Goal: Task Accomplishment & Management: Complete application form

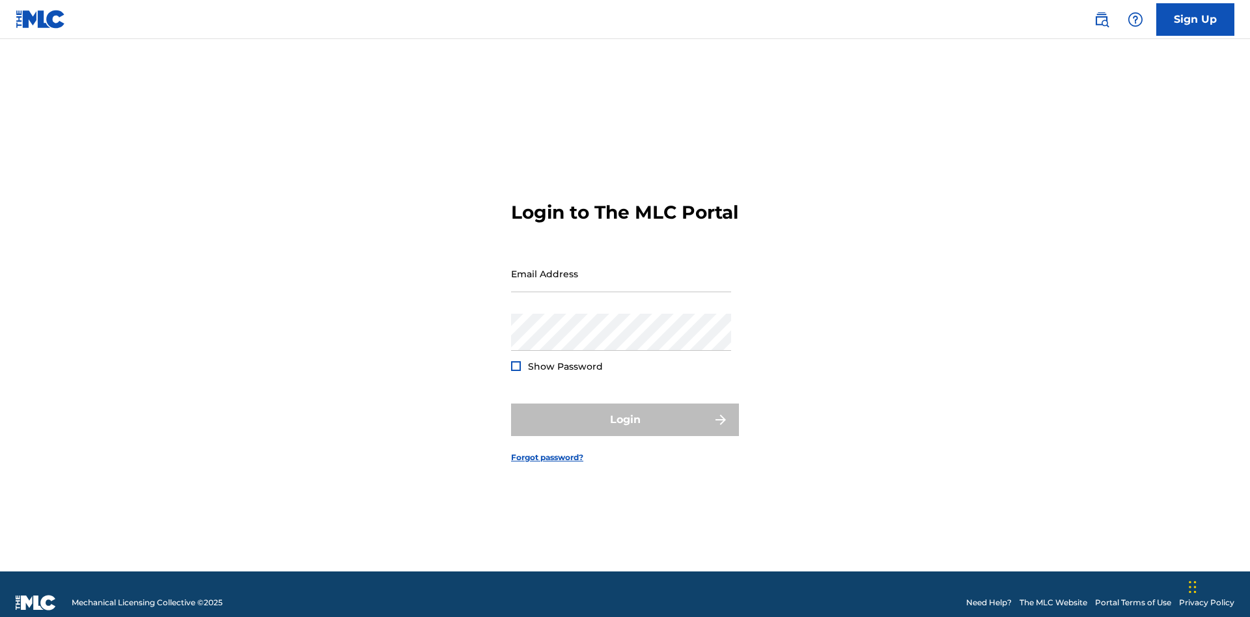
scroll to position [17, 0]
click at [621, 268] on input "Email Address" at bounding box center [621, 273] width 220 height 37
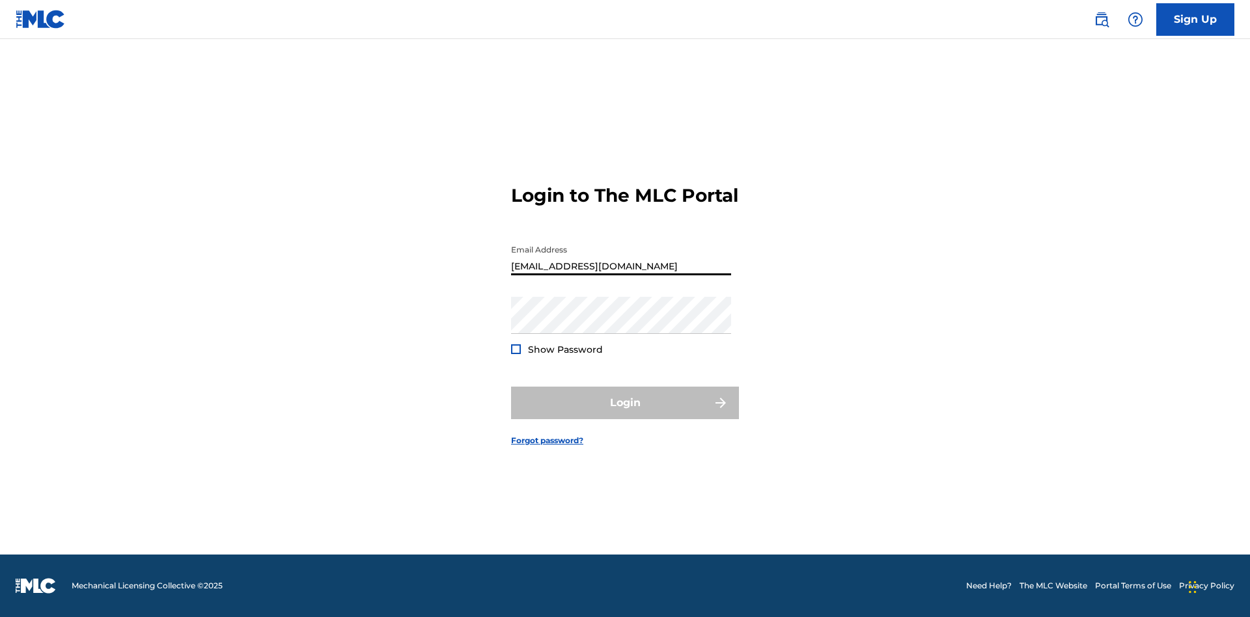
type input "[EMAIL_ADDRESS][DOMAIN_NAME]"
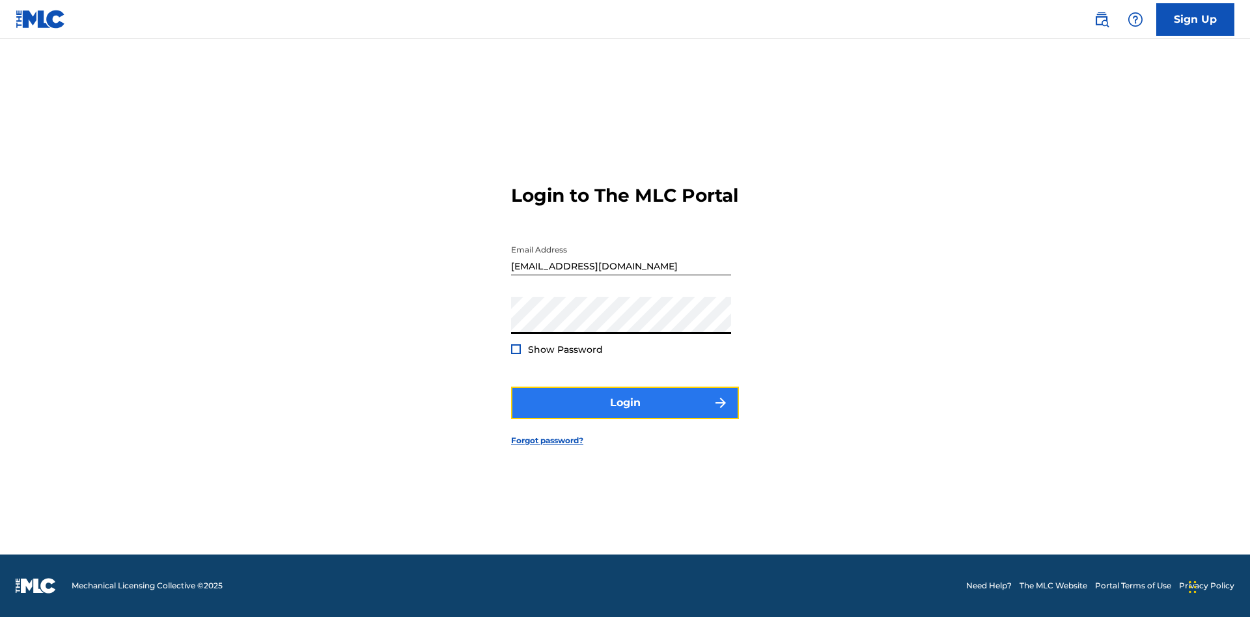
click at [625, 414] on button "Login" at bounding box center [625, 403] width 228 height 33
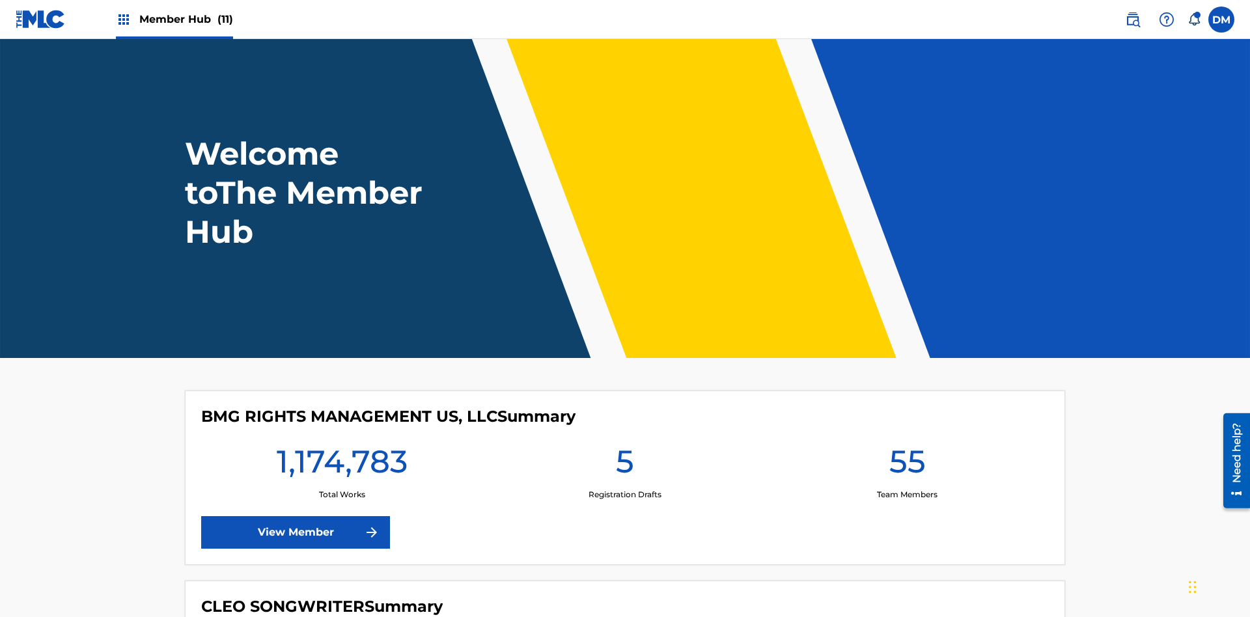
click at [186, 19] on span "Member Hub (11)" at bounding box center [186, 19] width 94 height 15
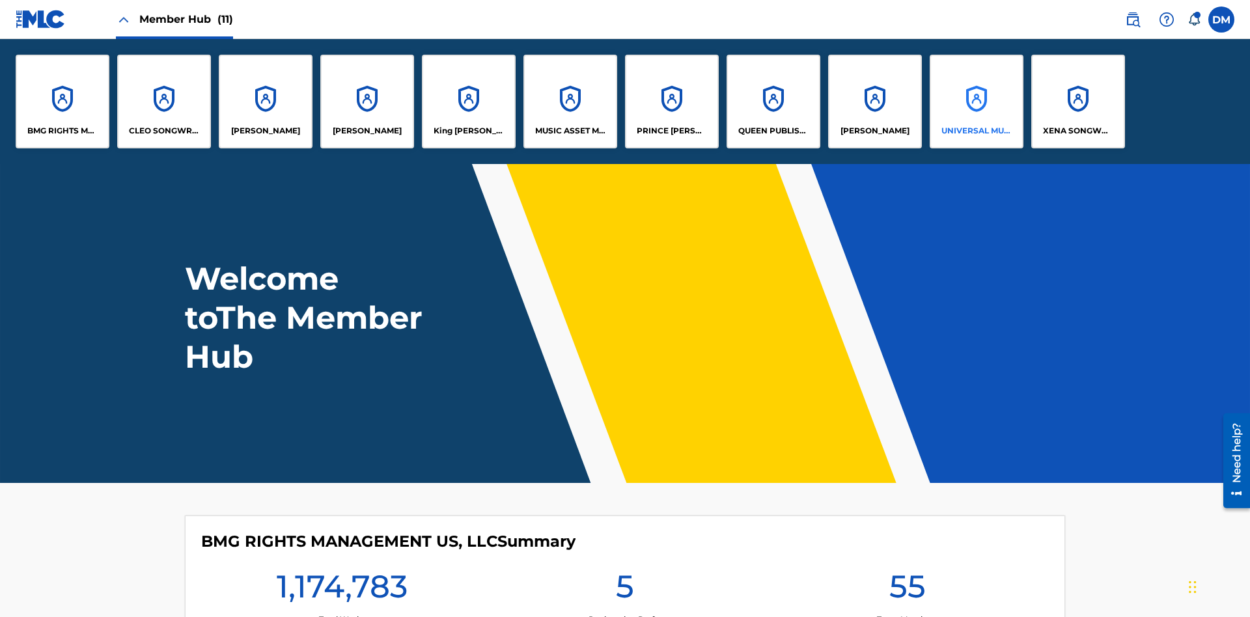
click at [976, 131] on p "UNIVERSAL MUSIC PUB GROUP" at bounding box center [977, 131] width 71 height 12
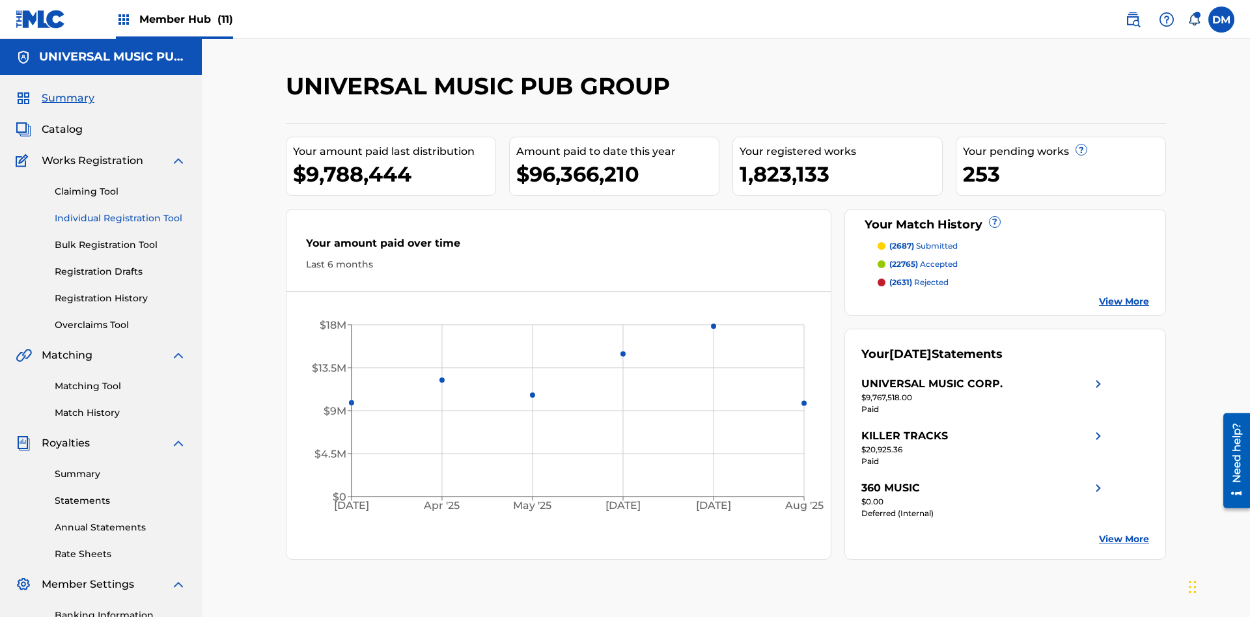
click at [120, 212] on link "Individual Registration Tool" at bounding box center [121, 219] width 132 height 14
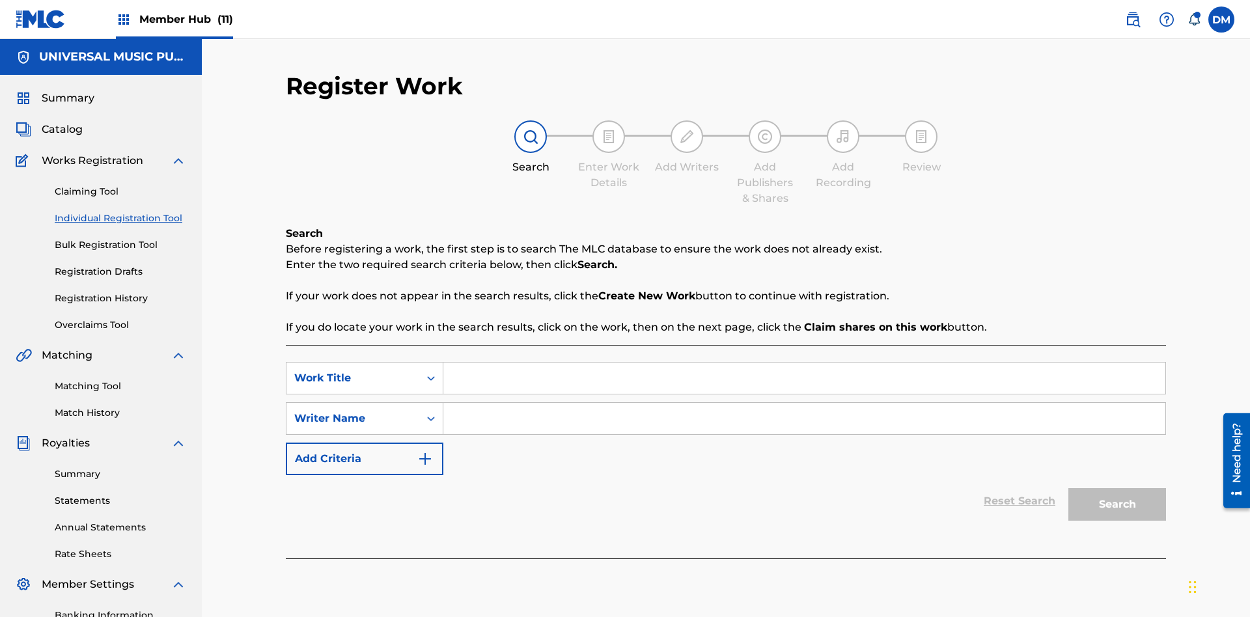
click at [804, 363] on input "Search Form" at bounding box center [804, 378] width 722 height 31
click at [804, 403] on input "Search Form" at bounding box center [804, 418] width 722 height 31
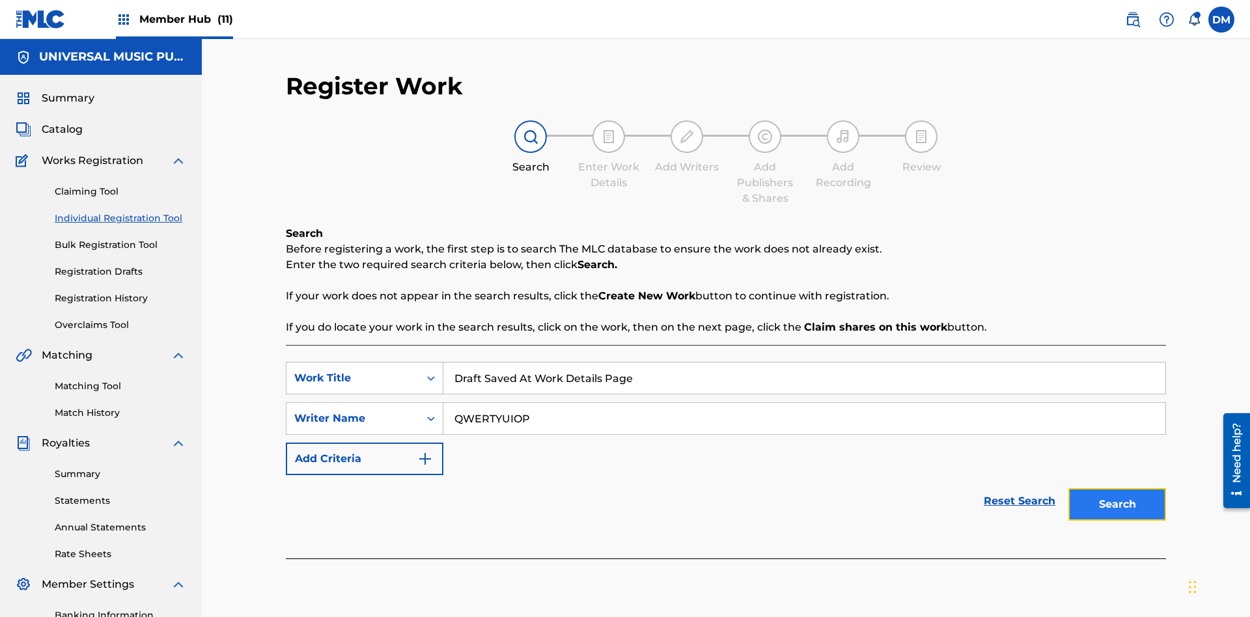
click at [1118, 488] on button "Search" at bounding box center [1118, 504] width 98 height 33
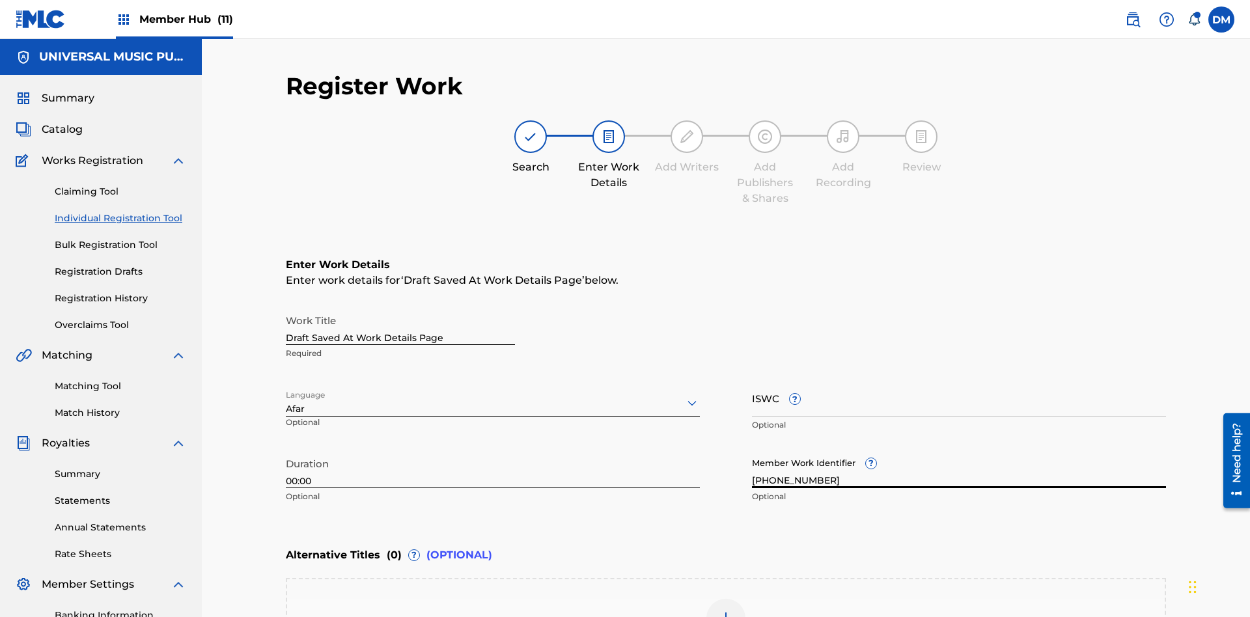
click at [959, 380] on input "ISWC ?" at bounding box center [959, 398] width 414 height 37
click at [726, 611] on img at bounding box center [726, 619] width 16 height 16
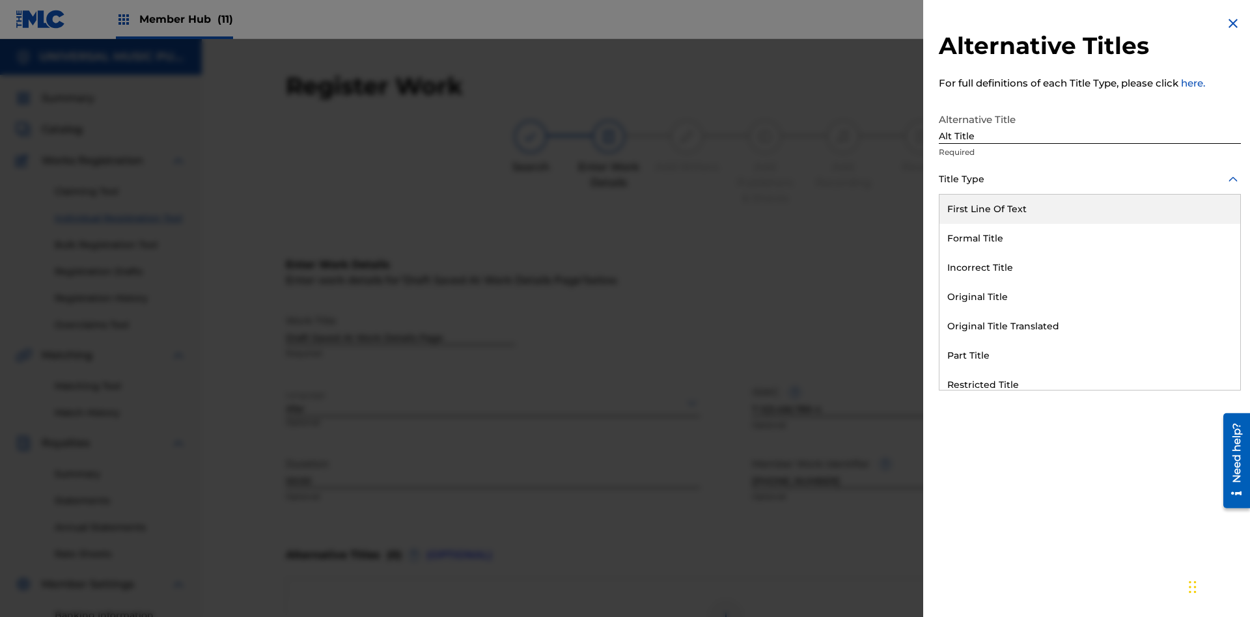
click at [1090, 297] on div "Original Title" at bounding box center [1090, 297] width 301 height 29
click at [1090, 238] on div at bounding box center [1090, 238] width 302 height 16
click at [1202, 314] on button "Add Title" at bounding box center [1202, 314] width 78 height 33
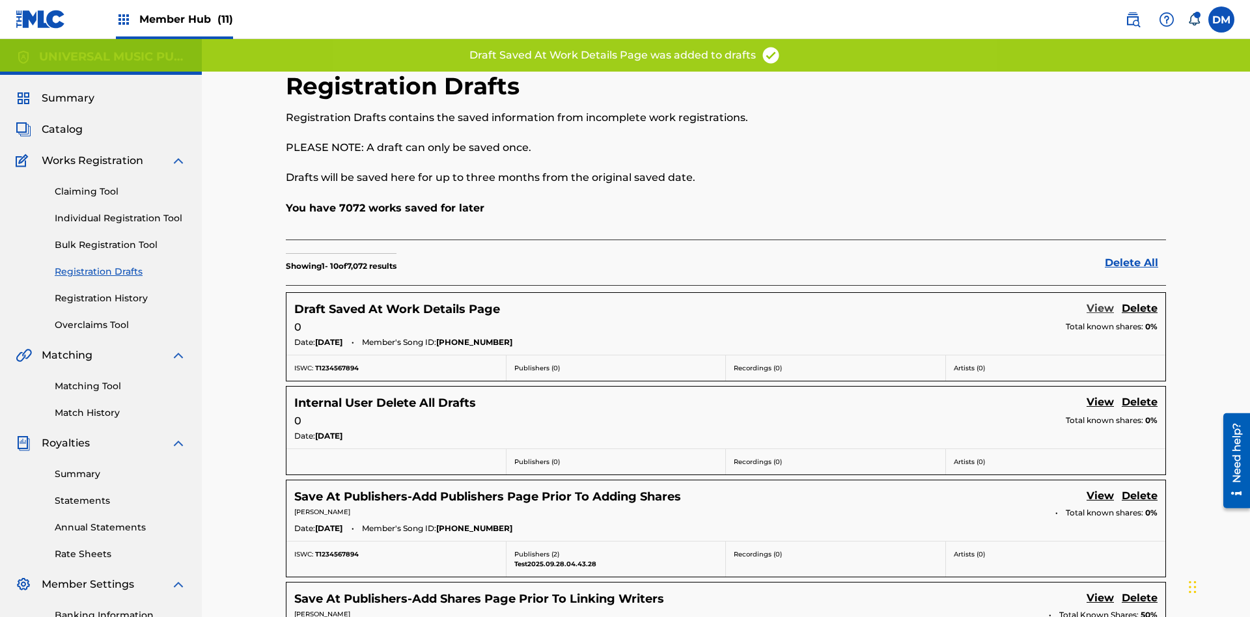
click at [1101, 301] on link "View" at bounding box center [1100, 310] width 27 height 18
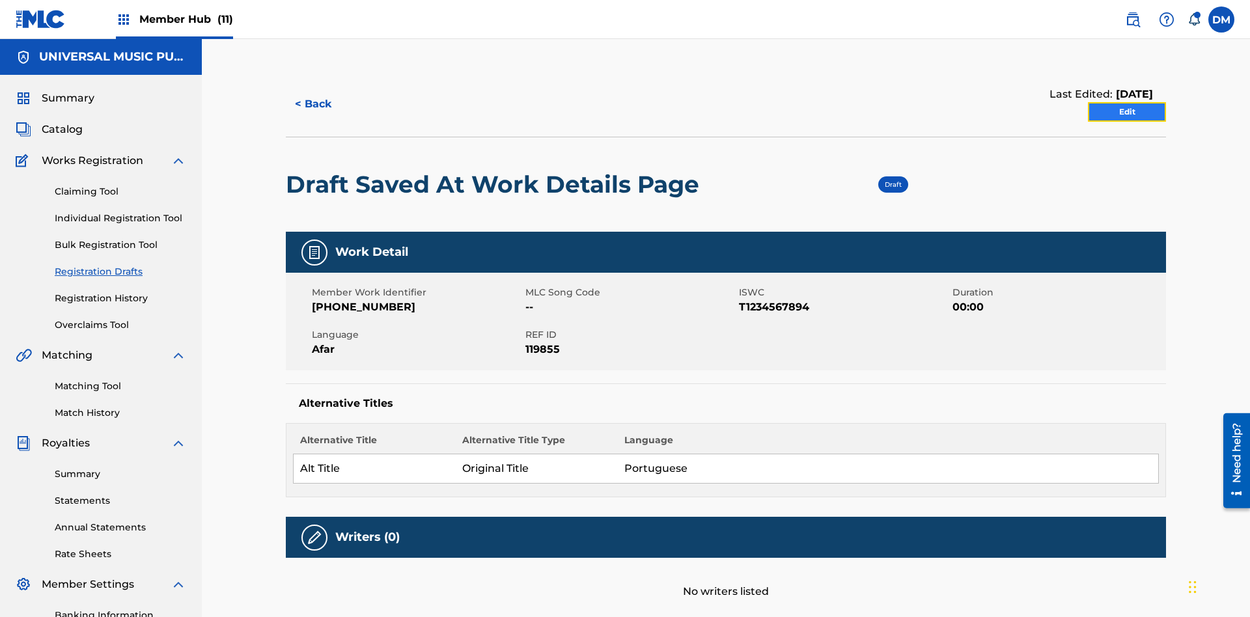
click at [1127, 102] on link "Edit" at bounding box center [1127, 112] width 78 height 20
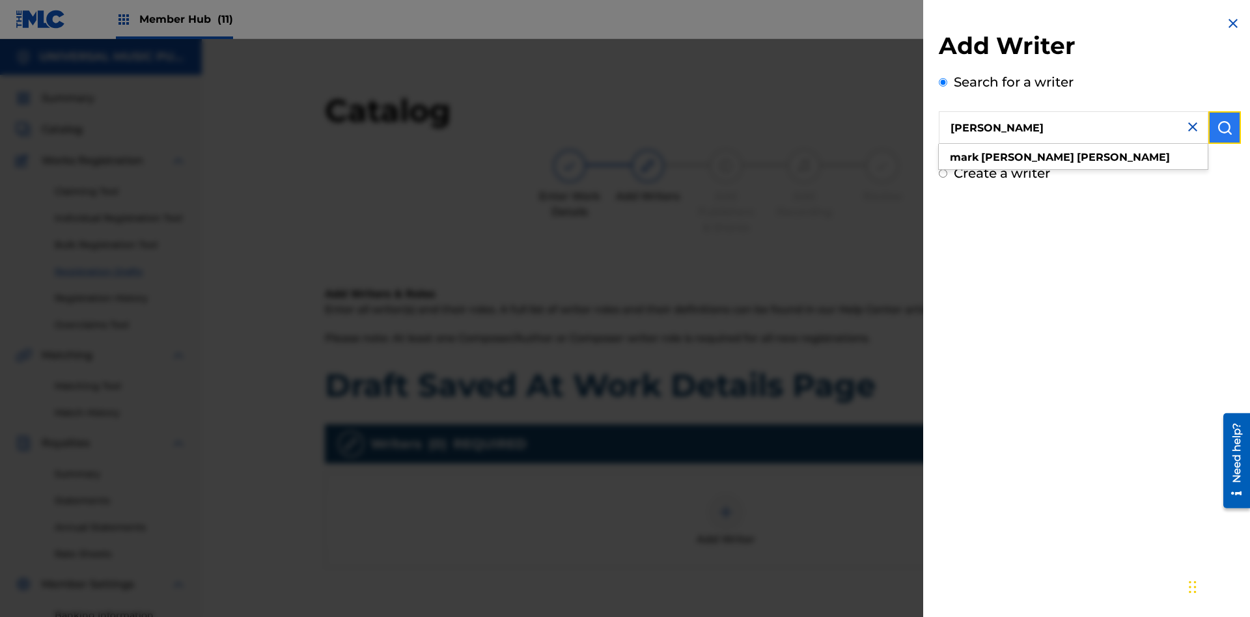
click at [1225, 128] on img "submit" at bounding box center [1225, 128] width 16 height 16
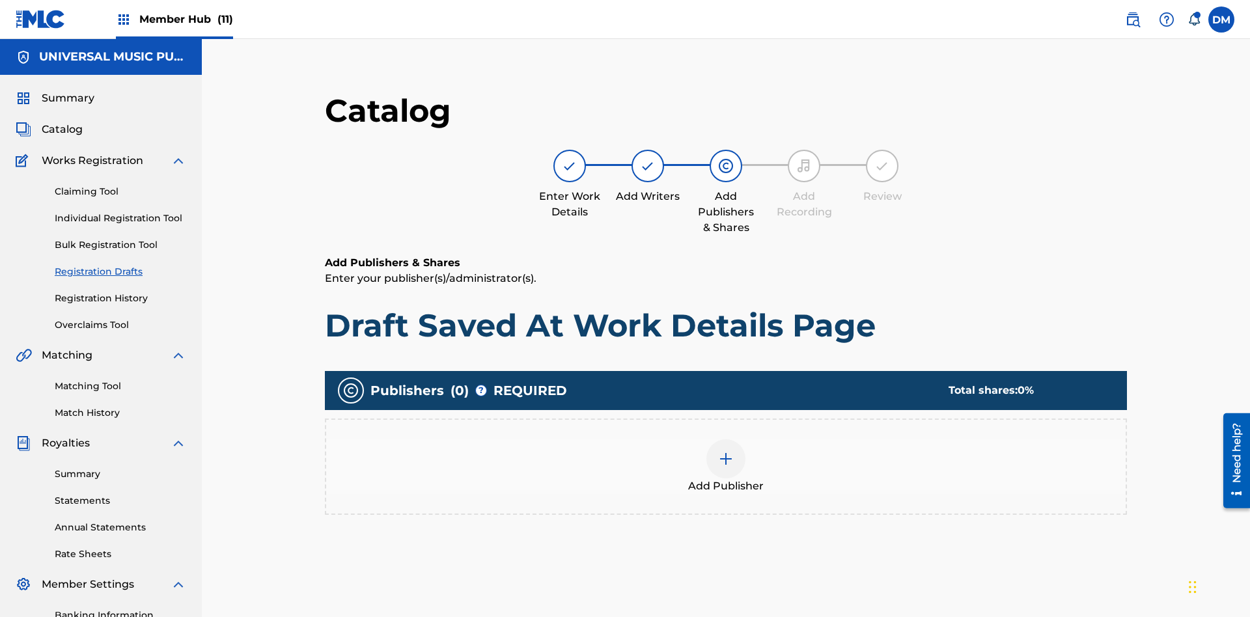
click at [718, 451] on img at bounding box center [726, 459] width 16 height 16
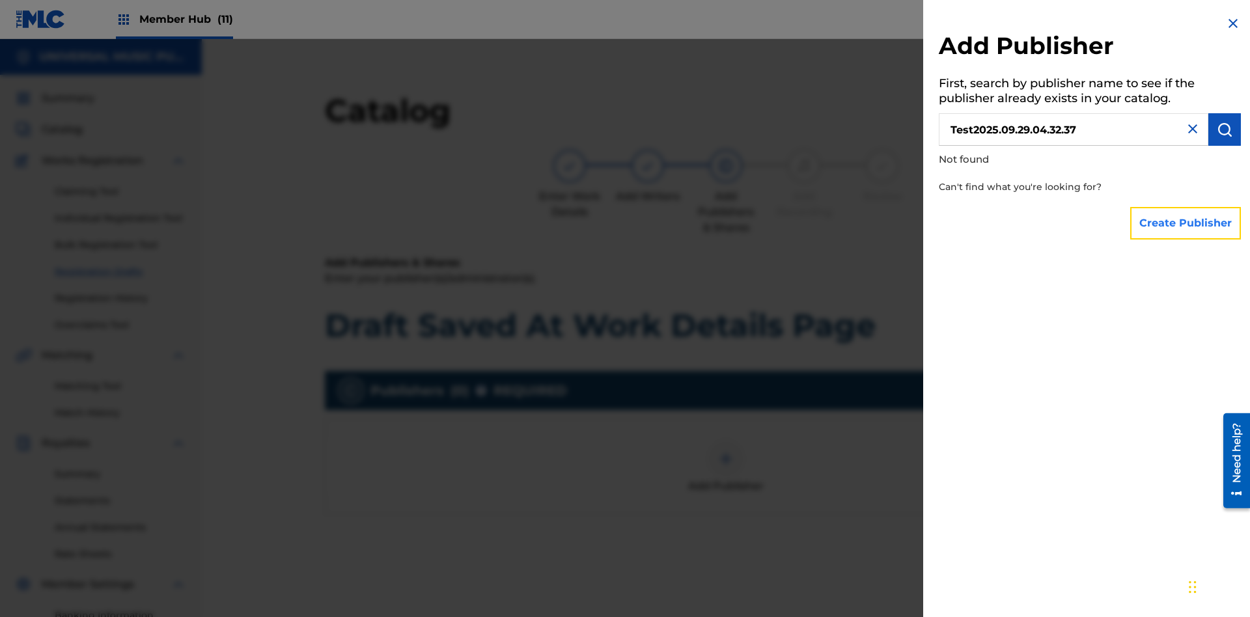
click at [1187, 223] on button "Create Publisher" at bounding box center [1186, 223] width 111 height 33
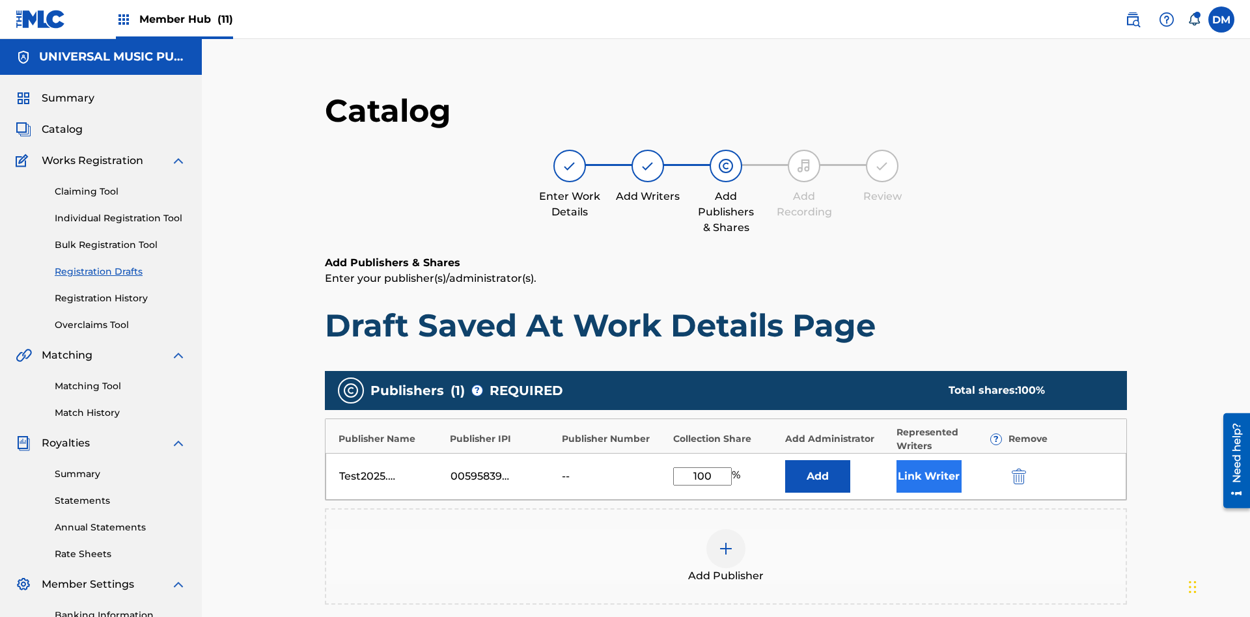
type input "100"
click at [897, 460] on button "Link Writer" at bounding box center [929, 476] width 65 height 33
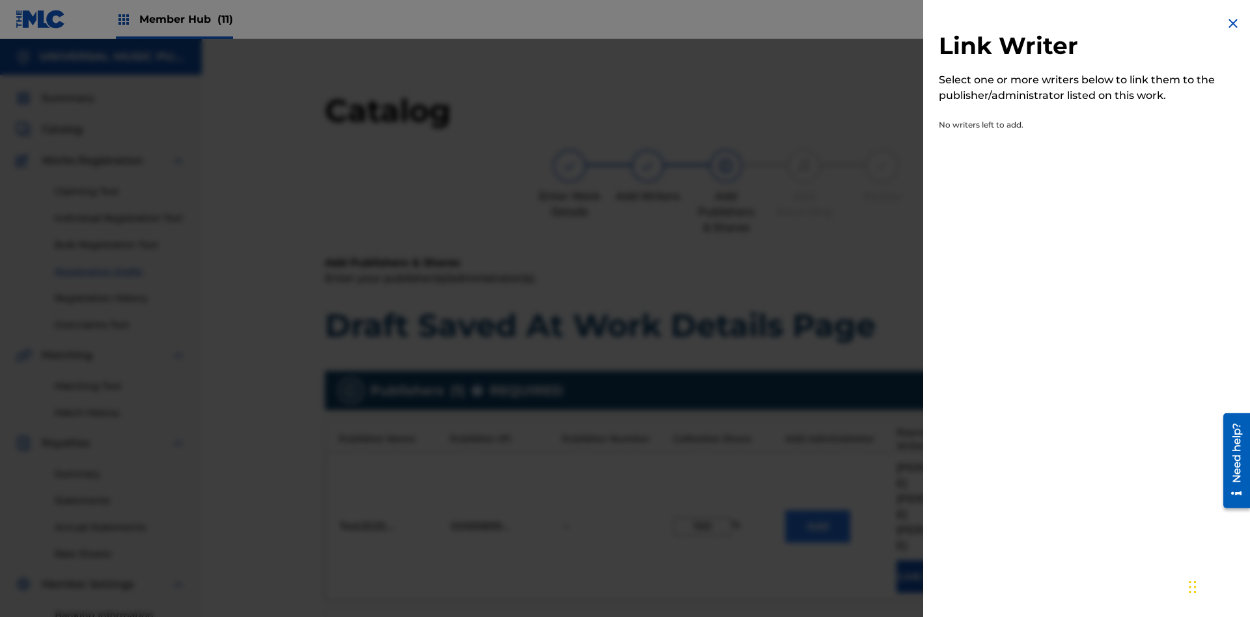
click at [1233, 23] on img at bounding box center [1234, 24] width 16 height 16
click at [785, 511] on button "Add" at bounding box center [817, 527] width 65 height 33
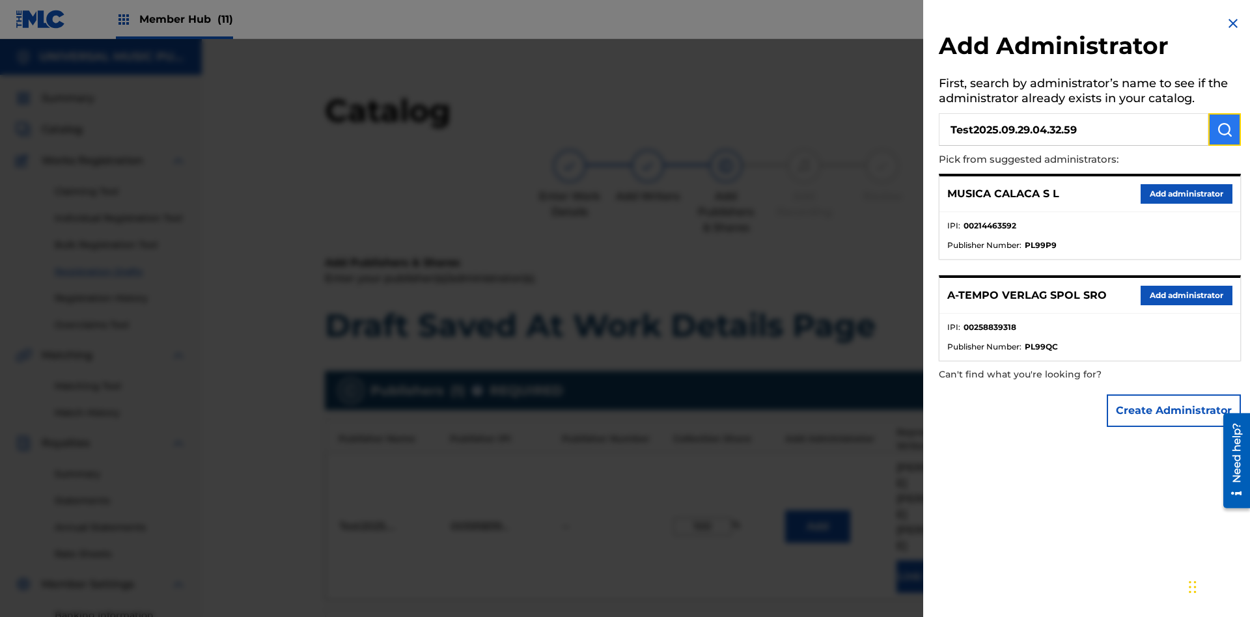
click at [1225, 130] on img "submit" at bounding box center [1225, 130] width 16 height 16
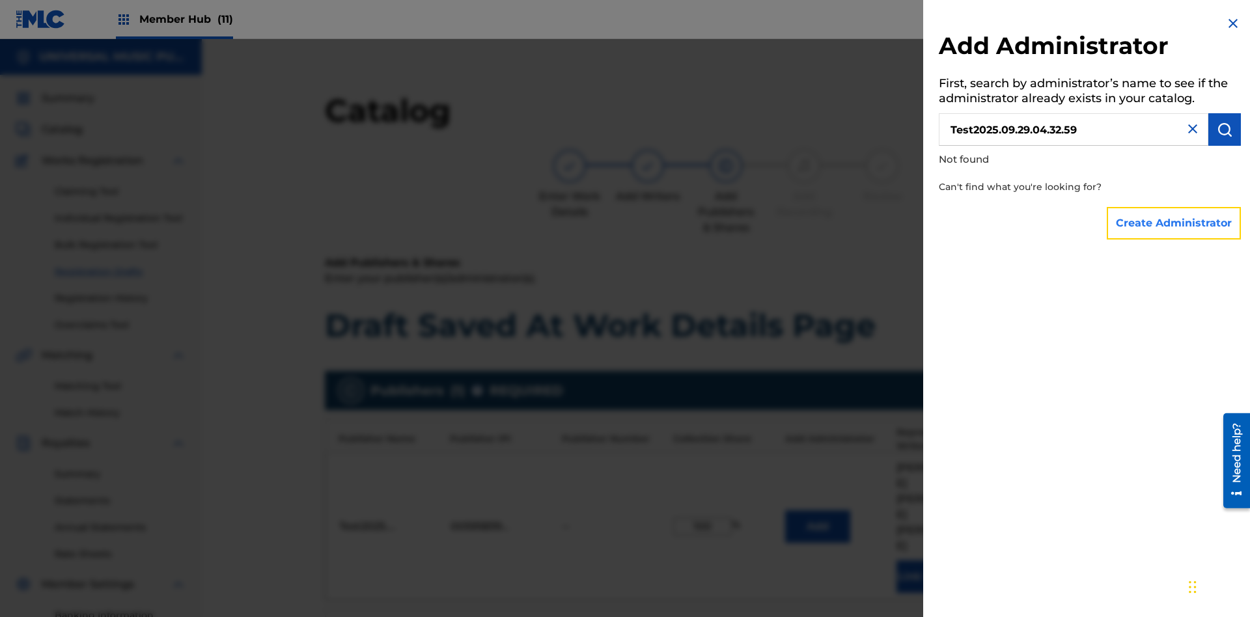
click at [1175, 223] on button "Create Administrator" at bounding box center [1174, 223] width 134 height 33
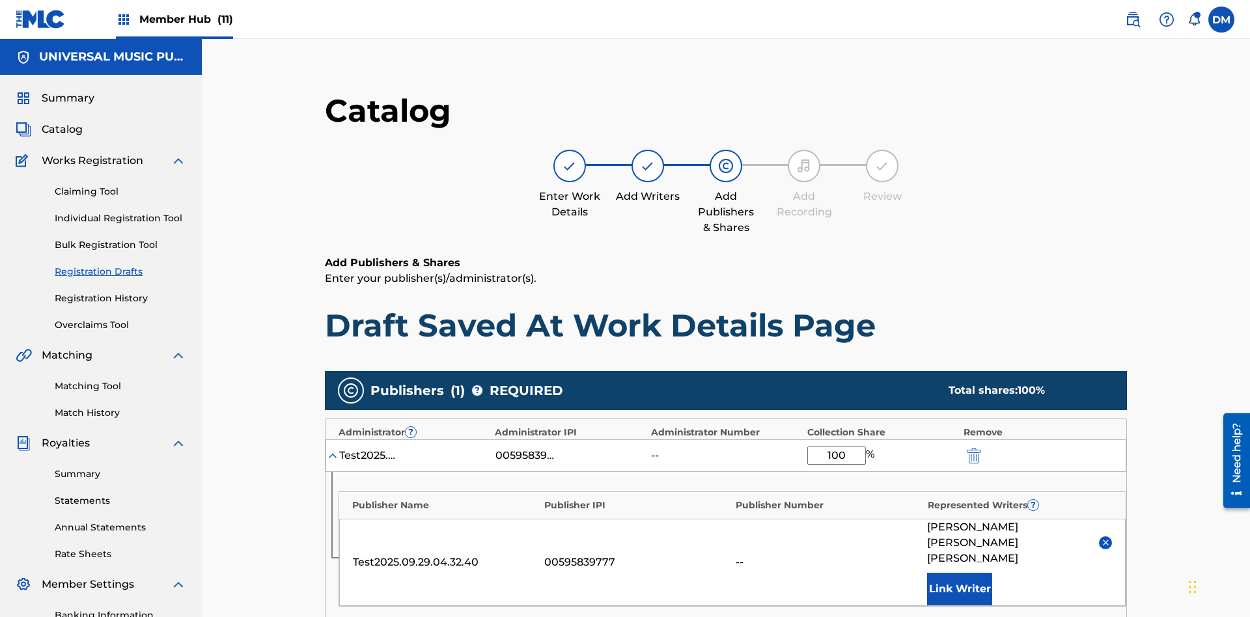
scroll to position [312, 325]
